Goal: Find specific page/section: Find specific page/section

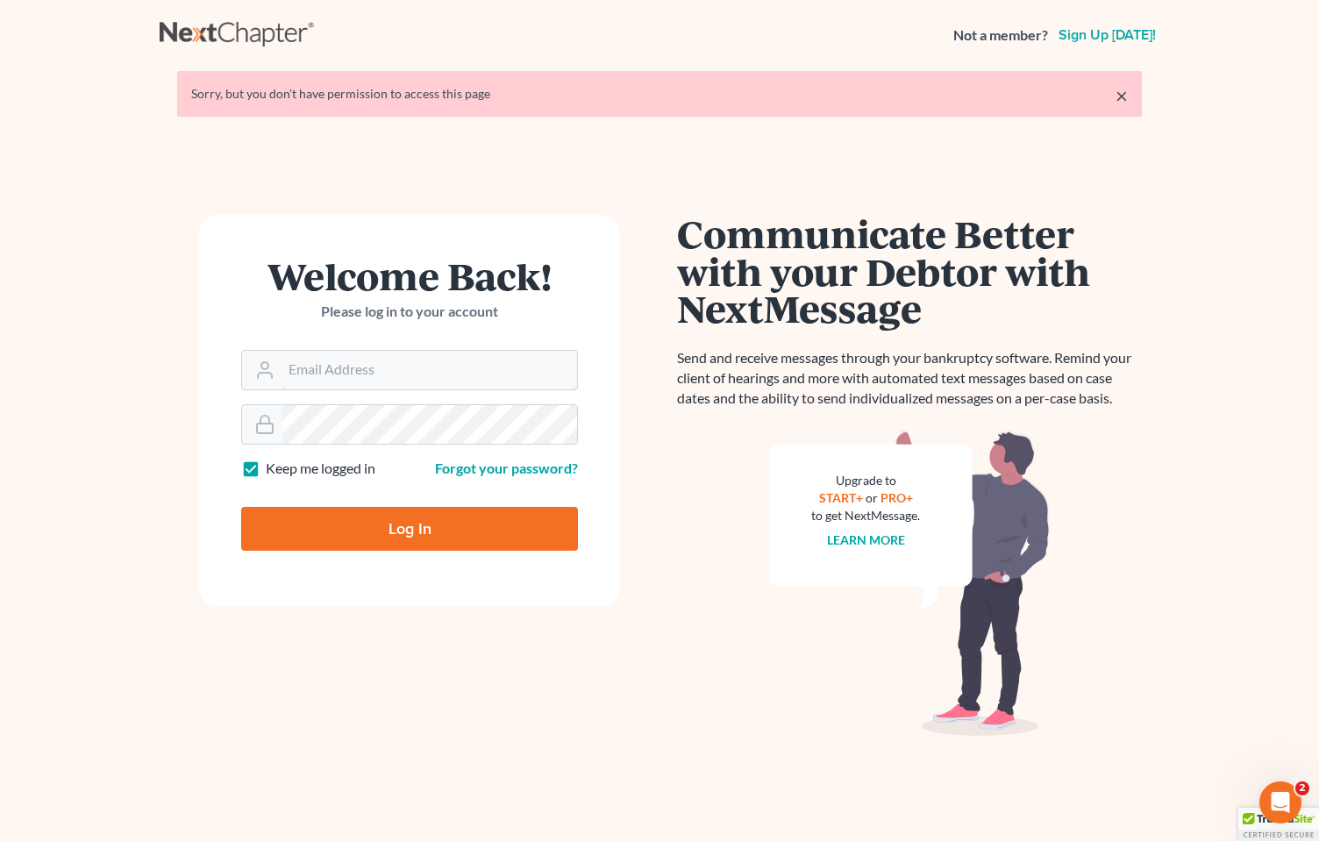
type input "[PERSON_NAME][EMAIL_ADDRESS][DOMAIN_NAME]"
click at [396, 540] on input "Log In" at bounding box center [409, 529] width 337 height 44
type input "Thinking..."
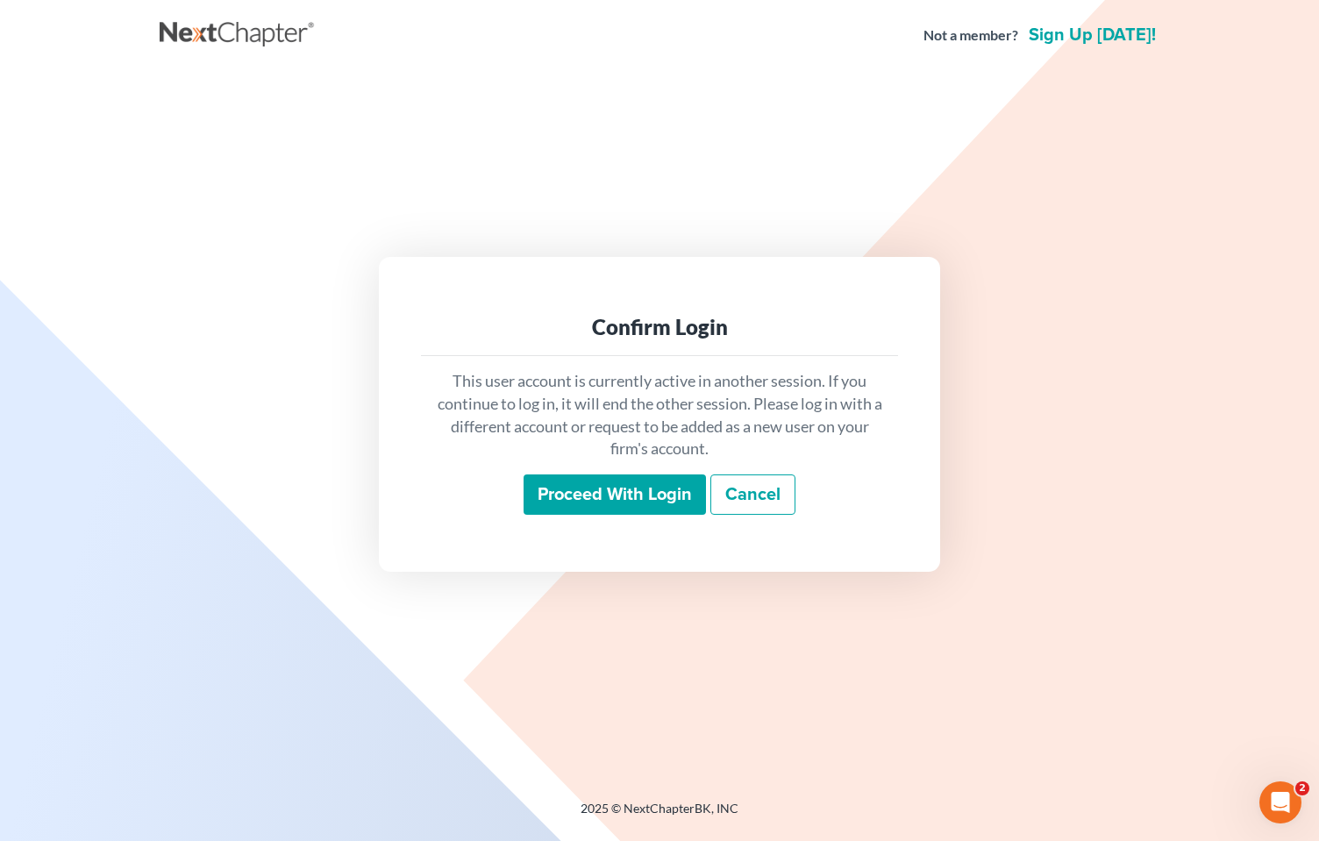
click at [621, 489] on input "Proceed with login" at bounding box center [614, 494] width 182 height 40
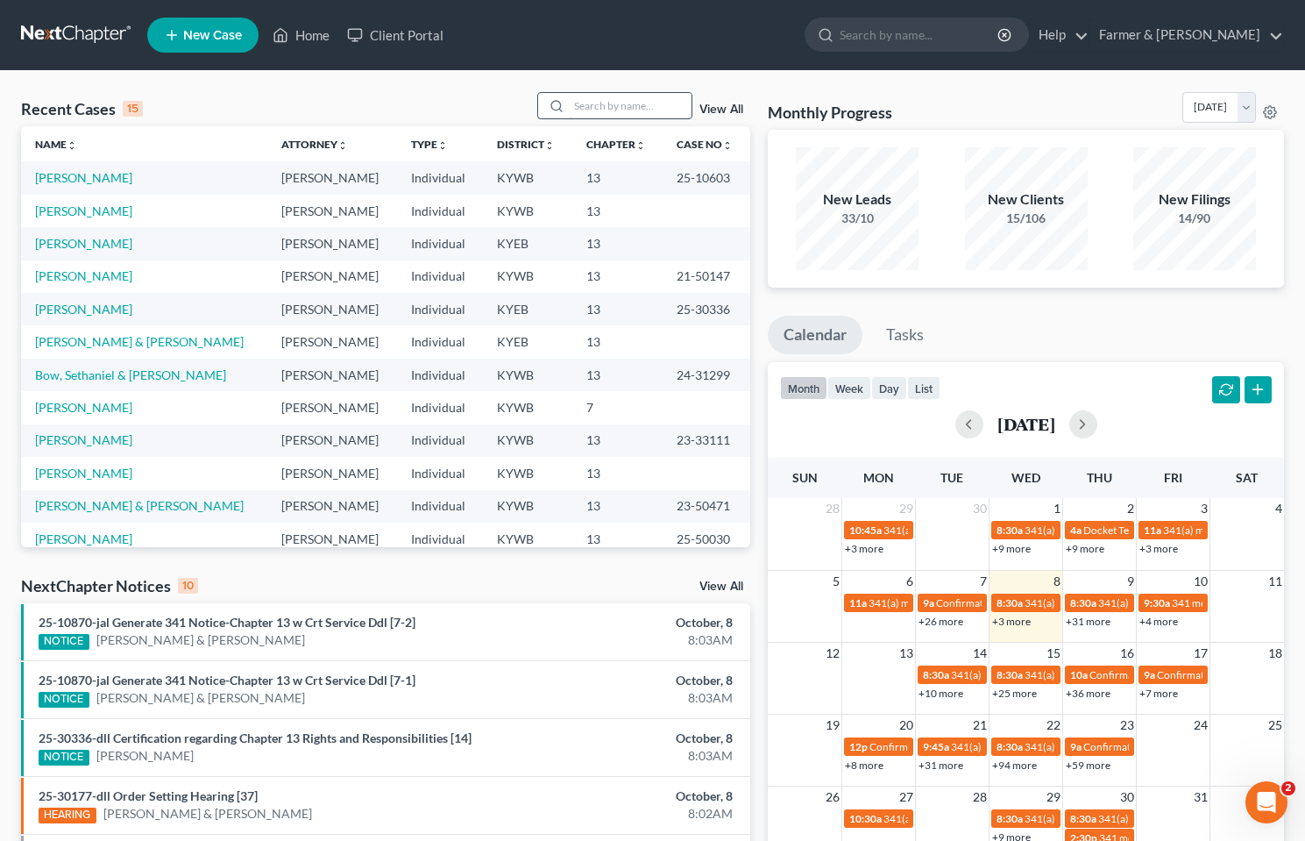
drag, startPoint x: 621, startPoint y: 102, endPoint x: 651, endPoint y: 104, distance: 29.9
click at [622, 103] on input "search" at bounding box center [630, 105] width 123 height 25
type input "lixander dieguez"
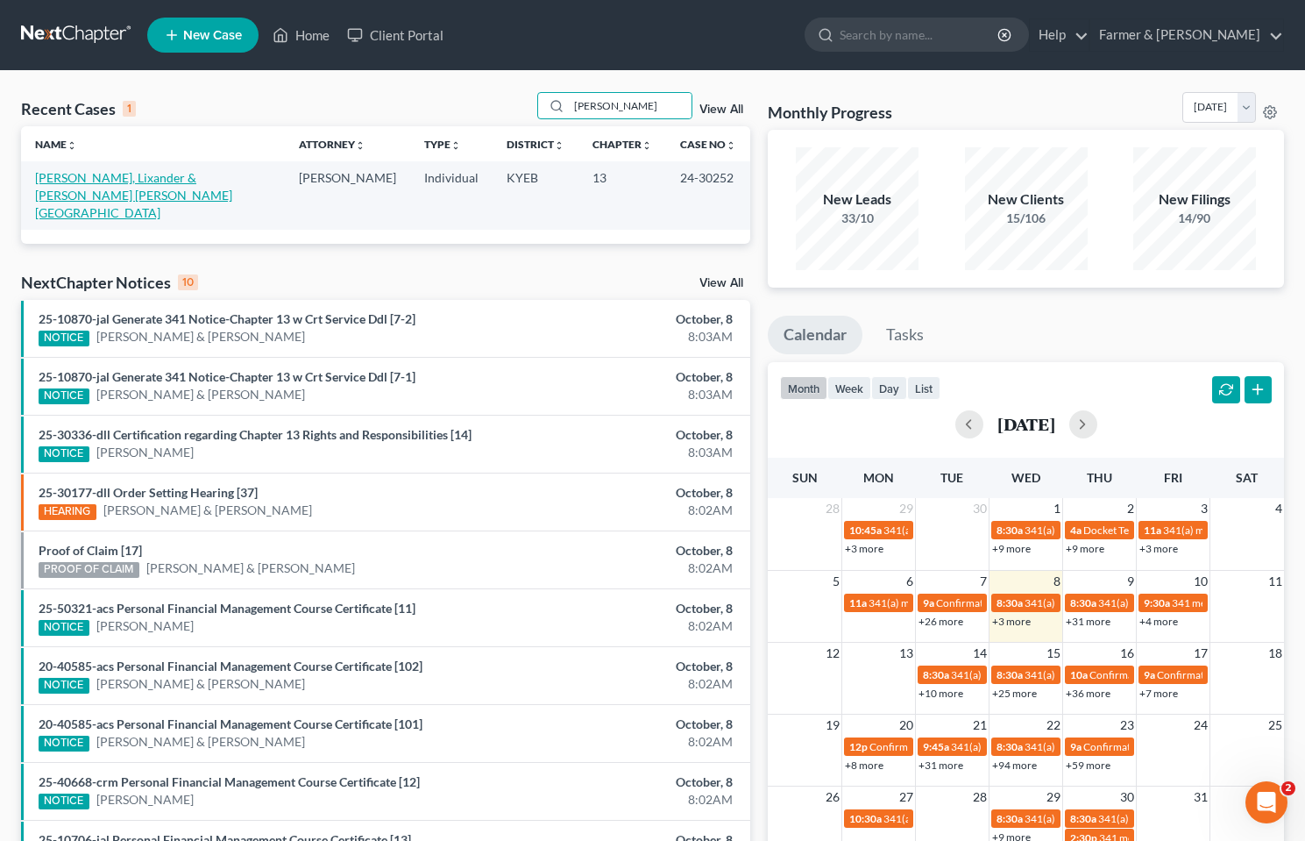
click at [94, 176] on link "[PERSON_NAME], Lixander & [PERSON_NAME] [PERSON_NAME][GEOGRAPHIC_DATA]" at bounding box center [133, 195] width 197 height 50
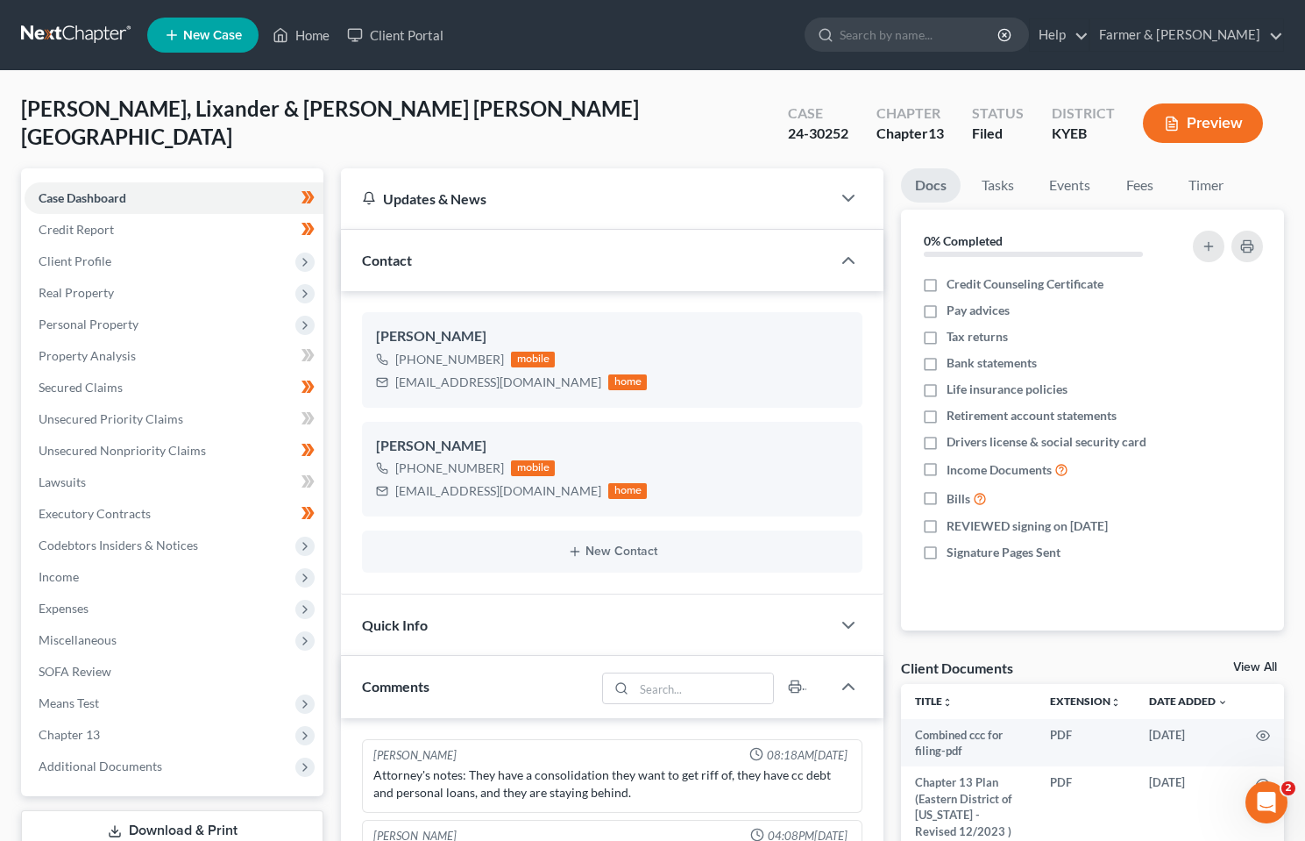
click at [103, 750] on span "Additional Documents" at bounding box center [174, 766] width 299 height 32
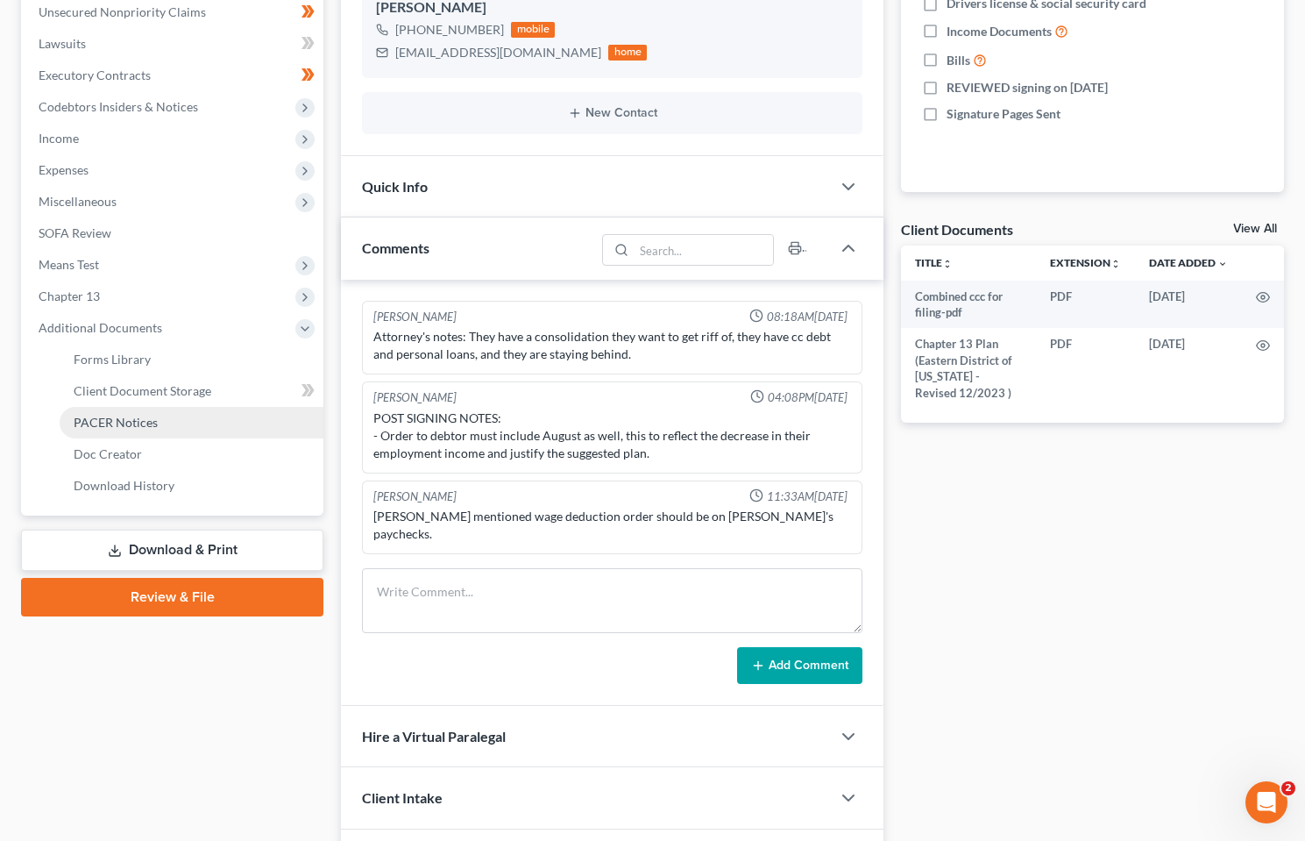
click at [127, 427] on span "PACER Notices" at bounding box center [116, 422] width 84 height 15
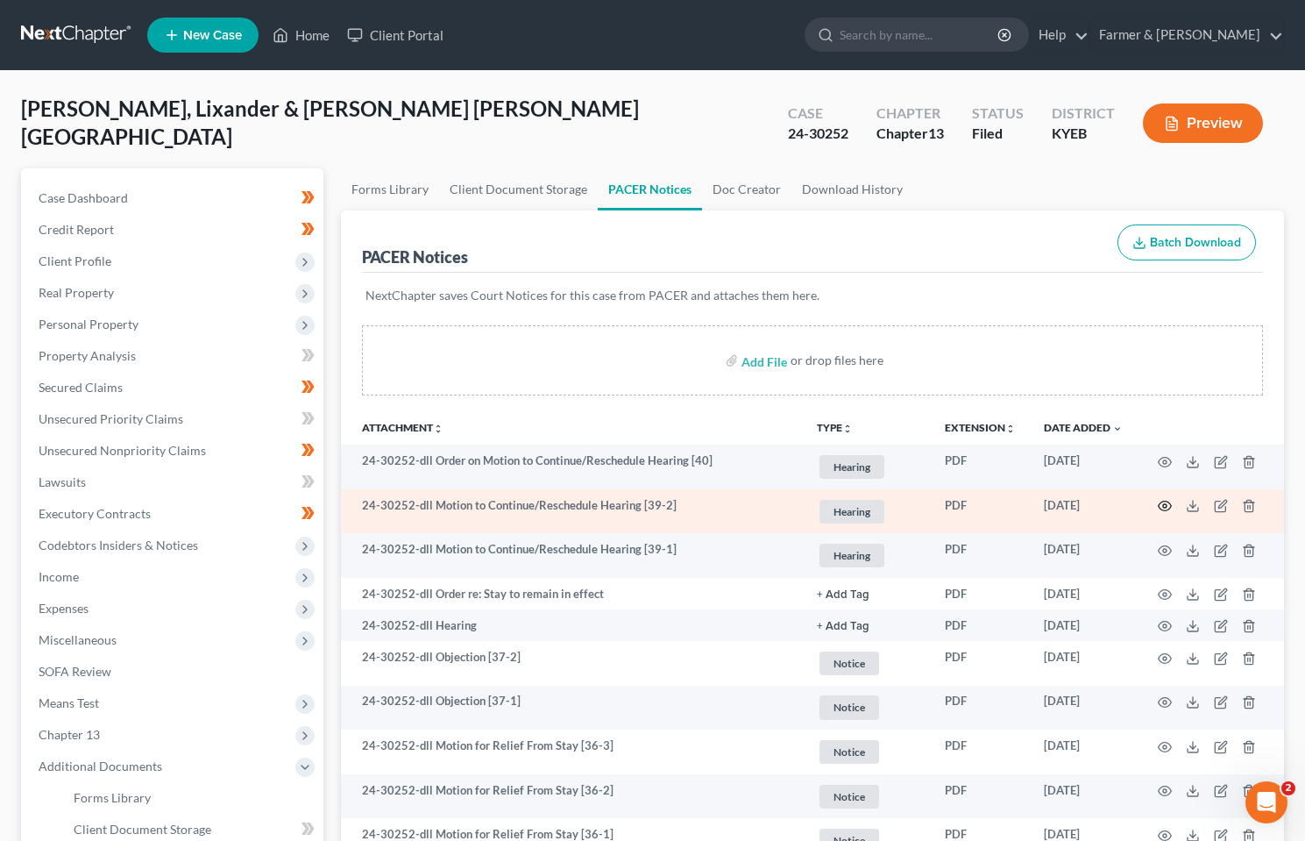
click at [1166, 501] on icon "button" at bounding box center [1165, 506] width 13 height 10
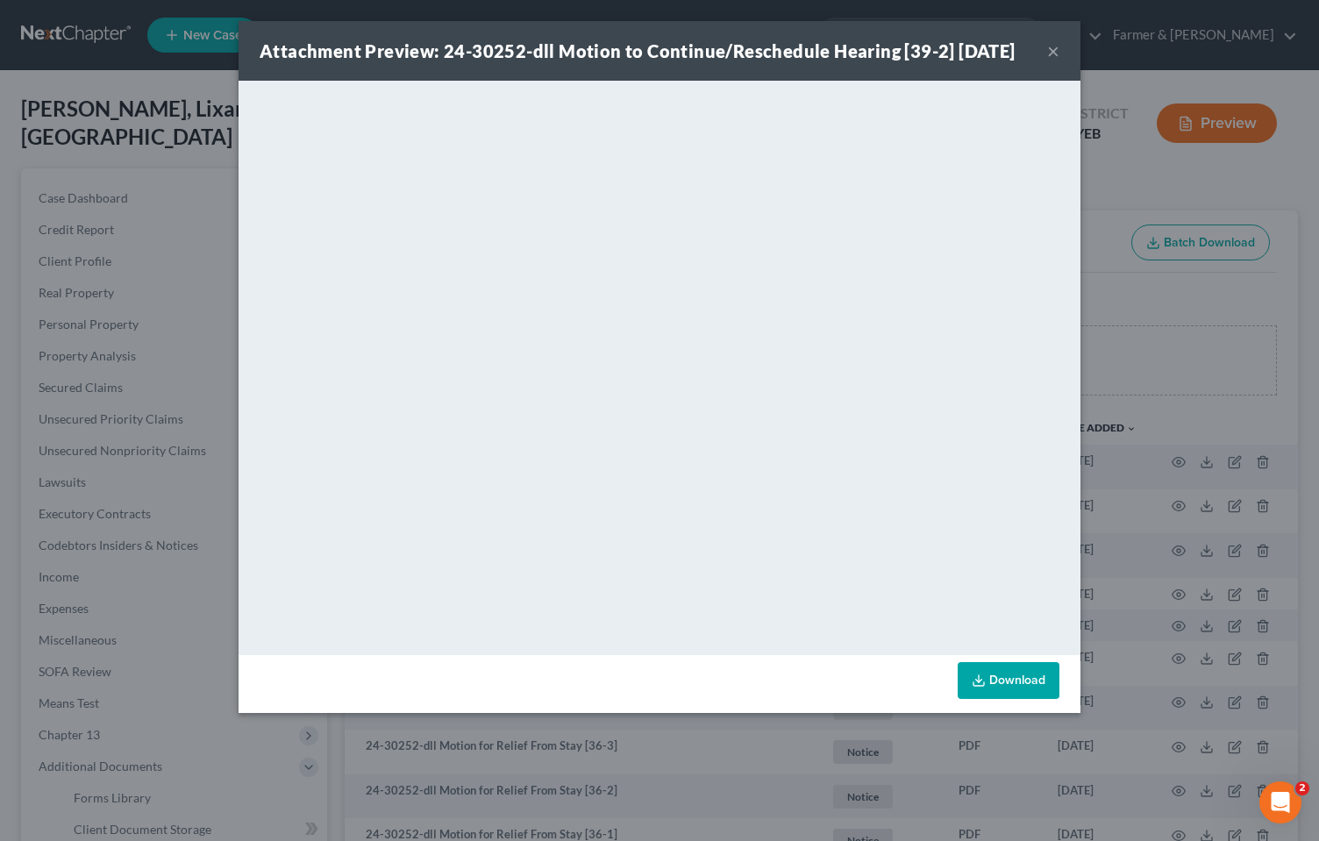
click at [1049, 53] on button "×" at bounding box center [1053, 50] width 12 height 21
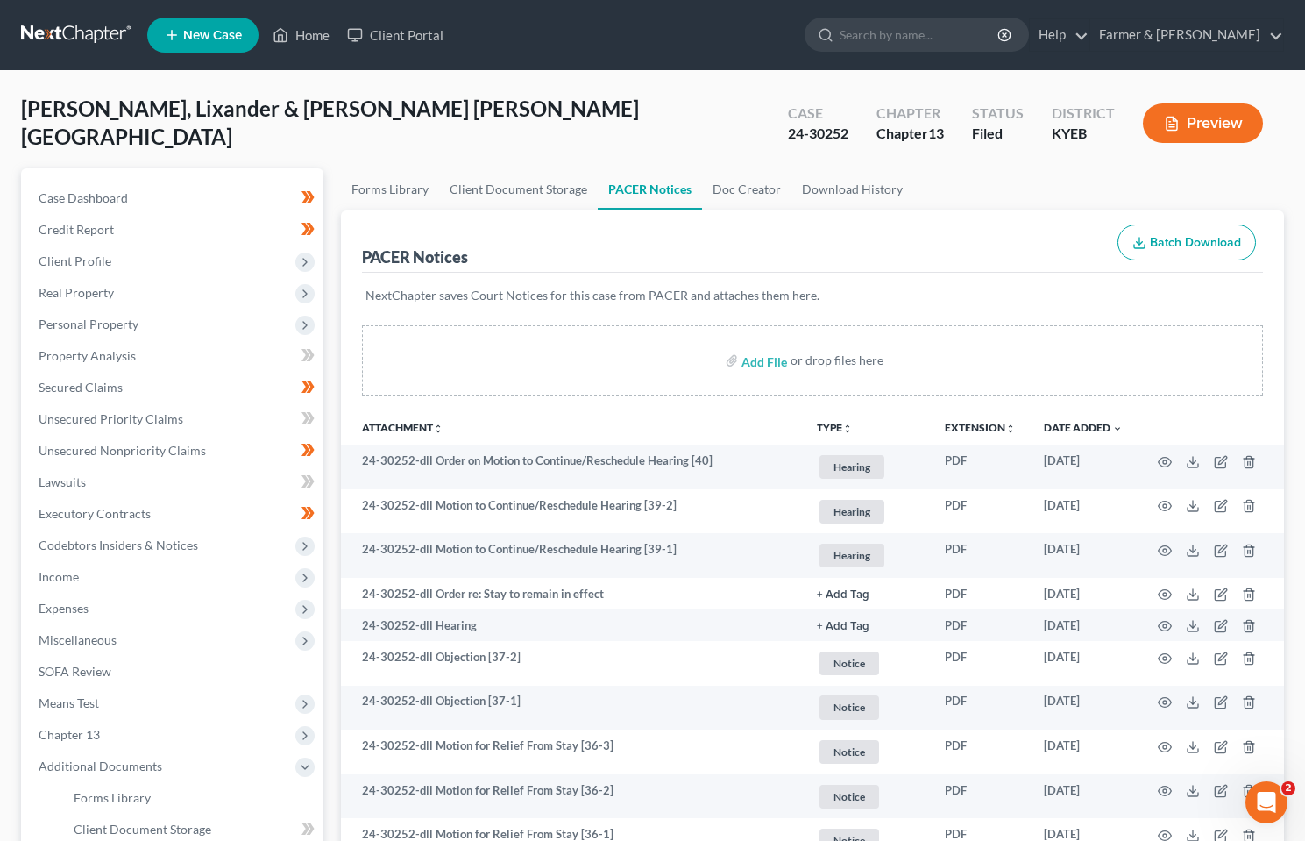
click at [80, 35] on link at bounding box center [77, 35] width 112 height 32
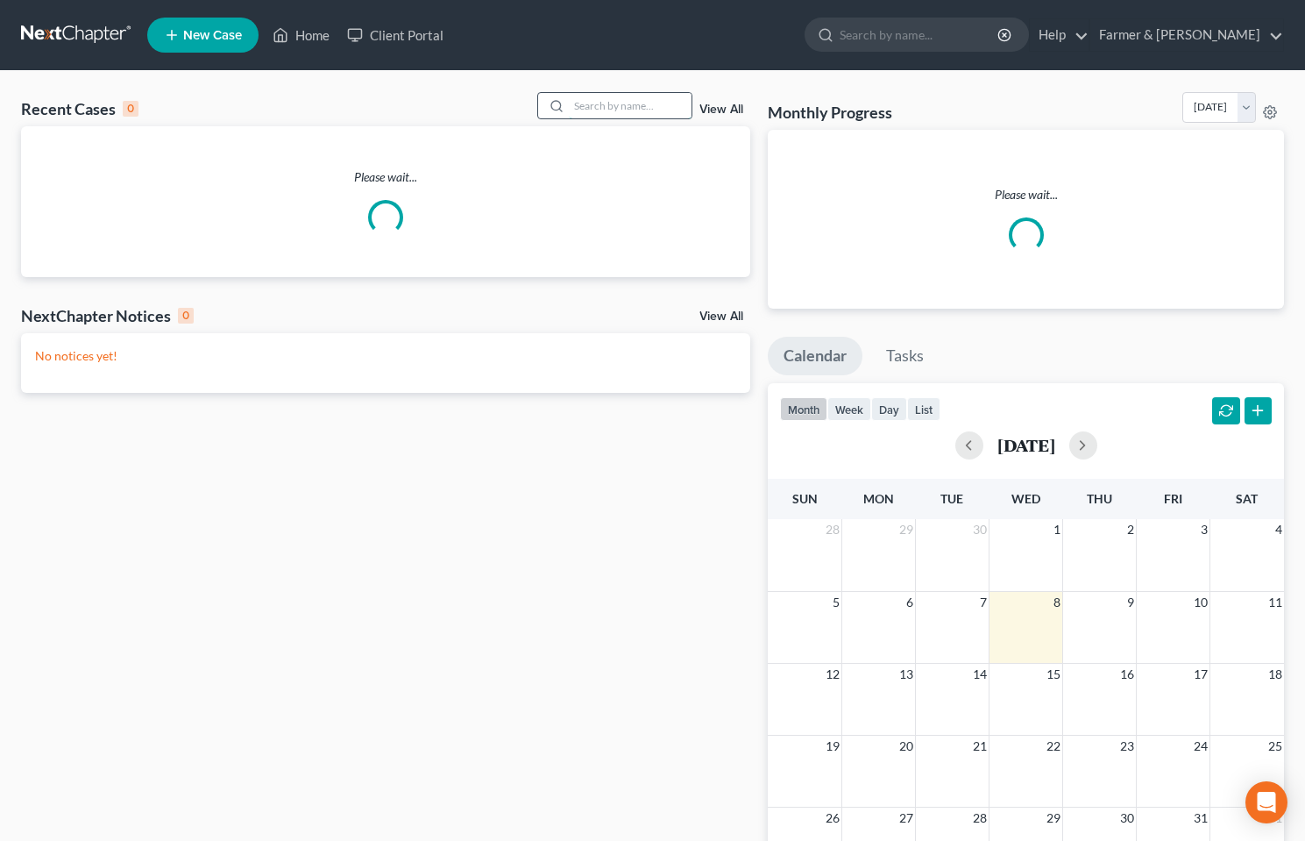
click at [659, 111] on input "search" at bounding box center [630, 105] width 123 height 25
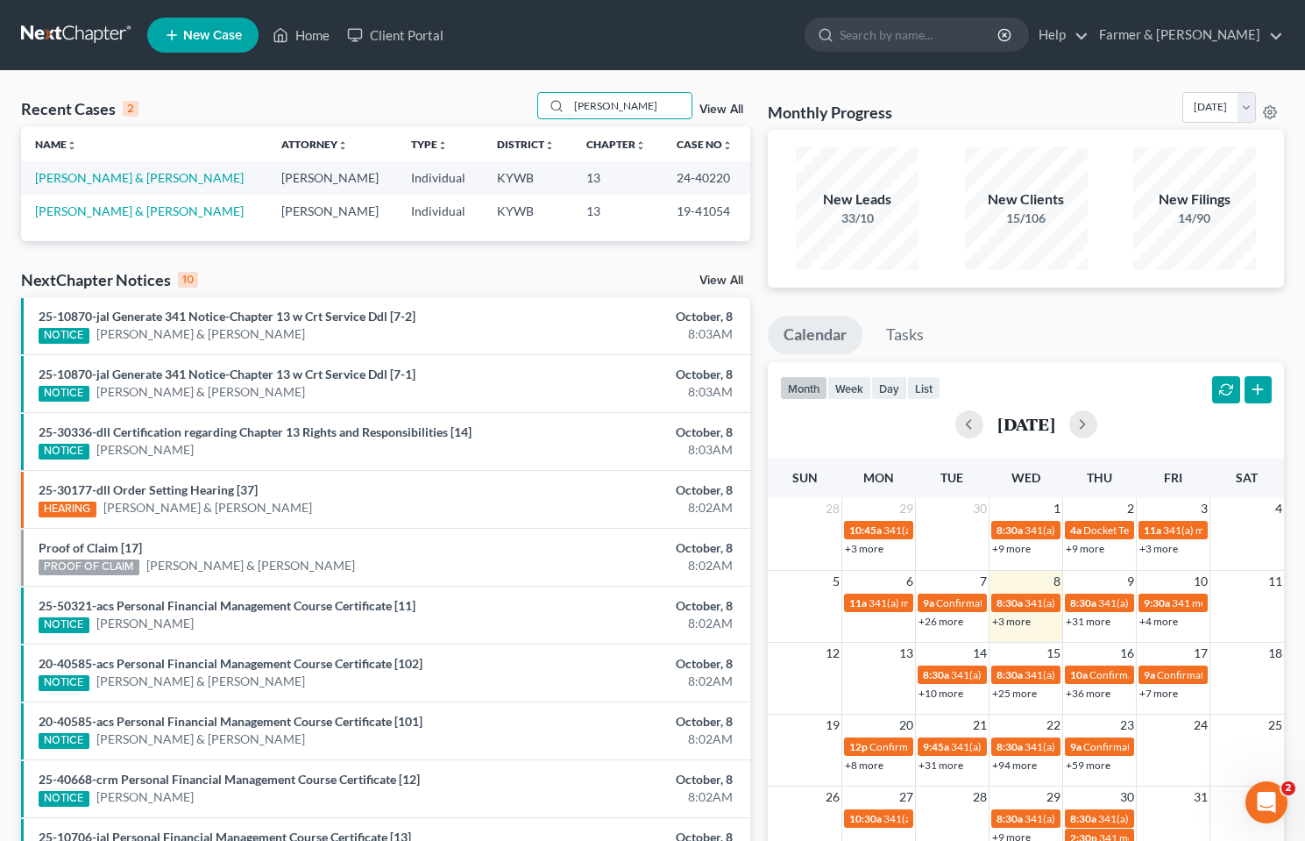
type input "[PERSON_NAME]"
click at [93, 179] on link "[PERSON_NAME] & [PERSON_NAME]" at bounding box center [139, 177] width 209 height 15
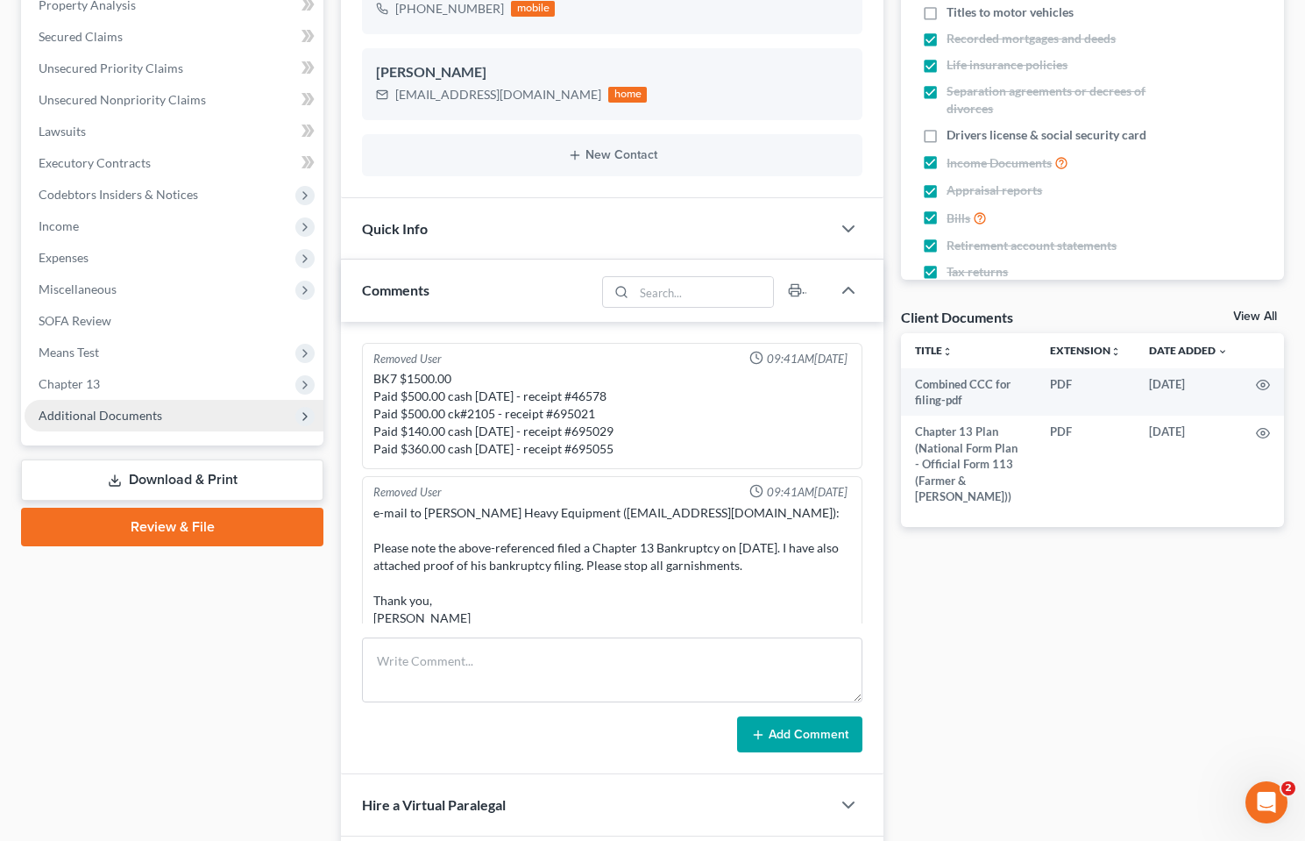
scroll to position [2424, 0]
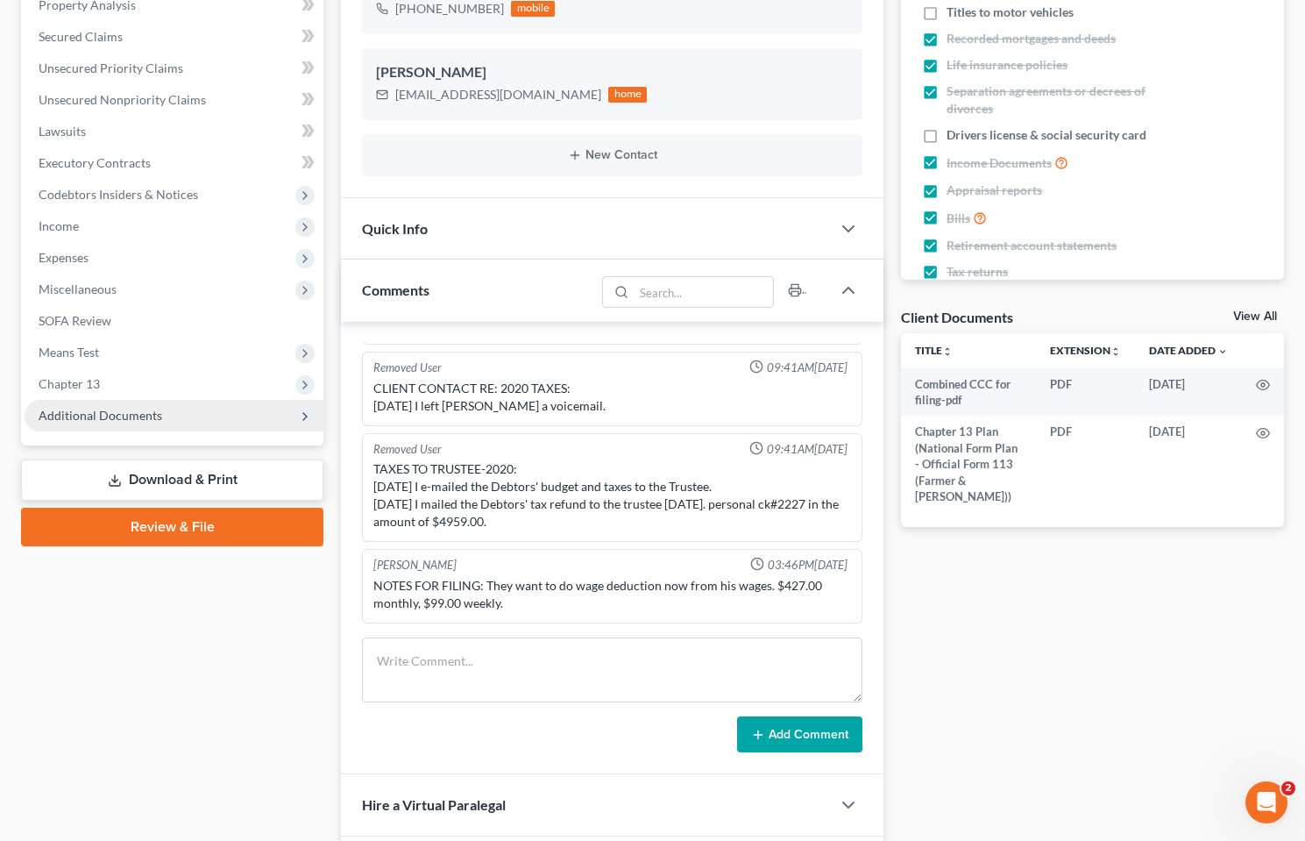
click at [120, 412] on span "Additional Documents" at bounding box center [101, 415] width 124 height 15
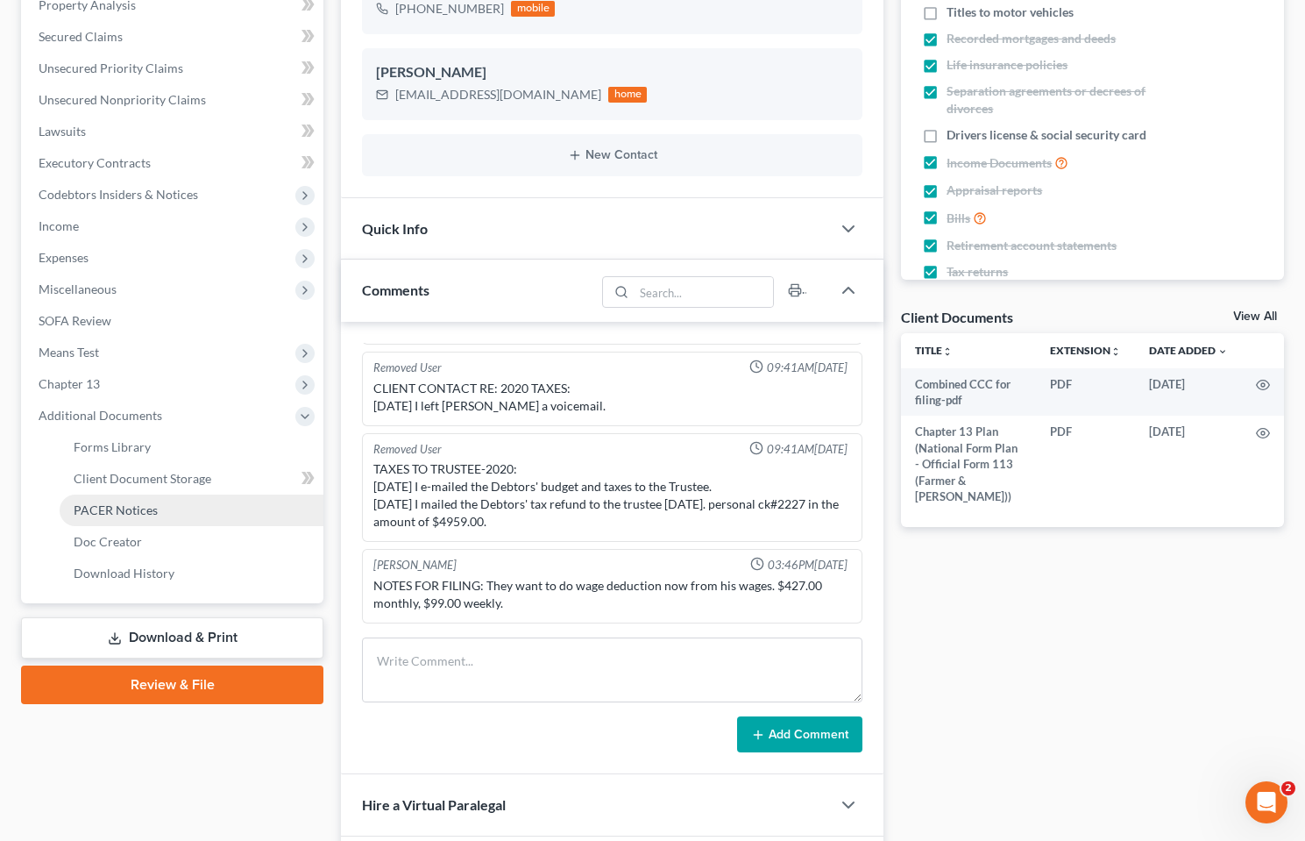
click at [178, 521] on link "PACER Notices" at bounding box center [192, 510] width 264 height 32
